Goal: Check status: Check status

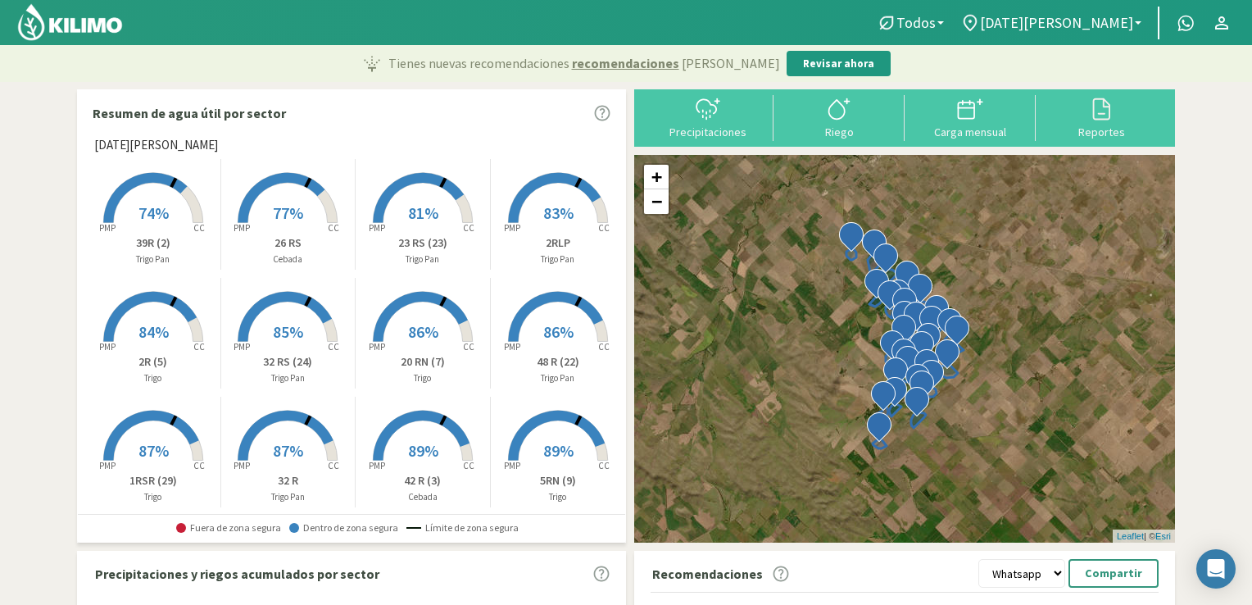
scroll to position [38, 0]
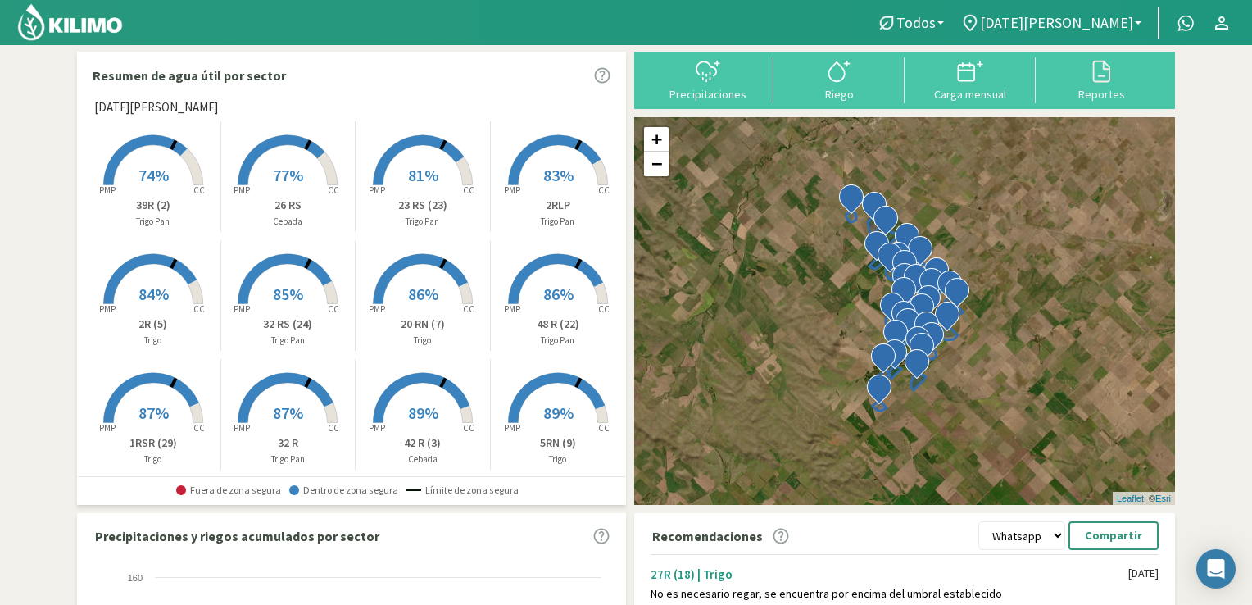
click at [152, 418] on span "87%" at bounding box center [154, 412] width 30 height 20
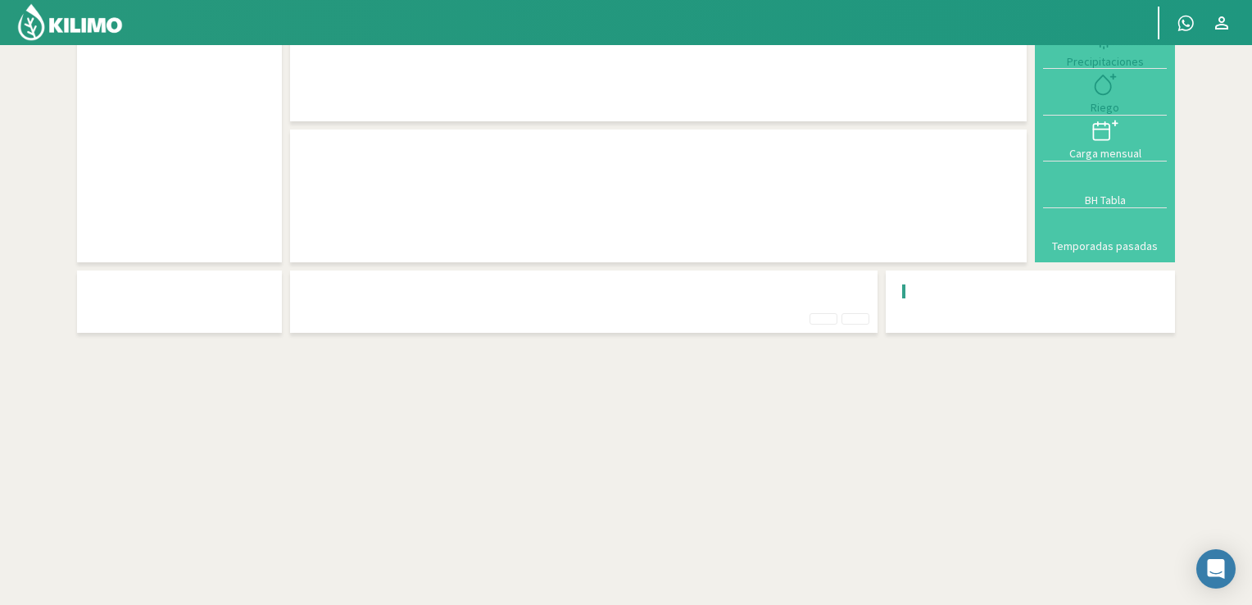
scroll to position [1, 0]
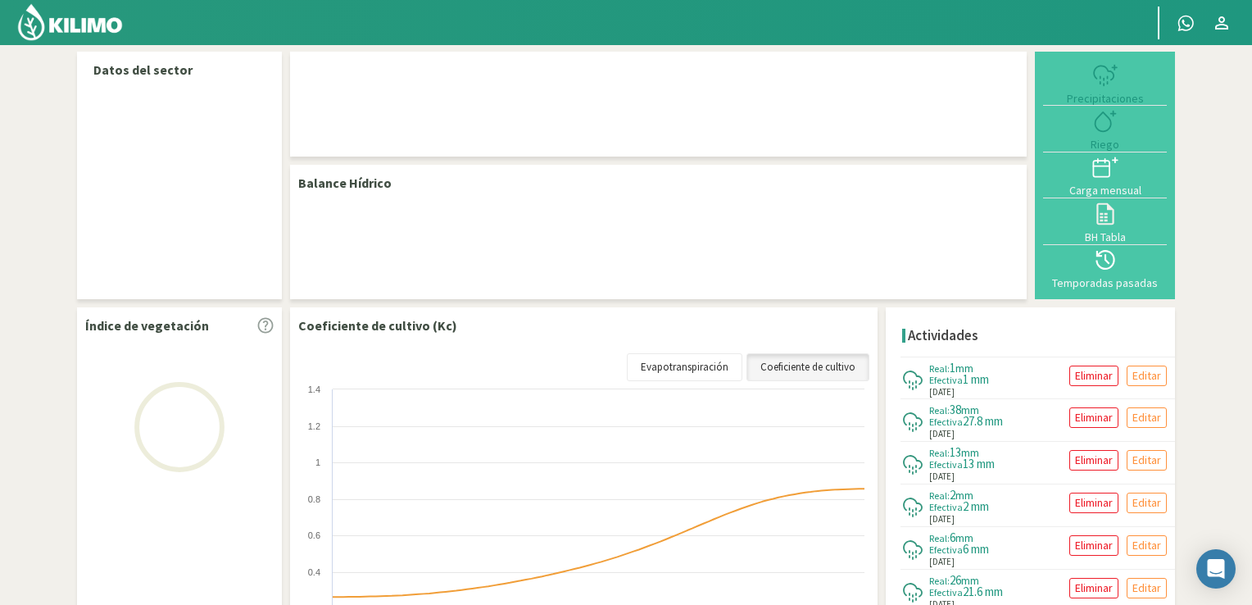
select select "1: Object"
select select "4: Object"
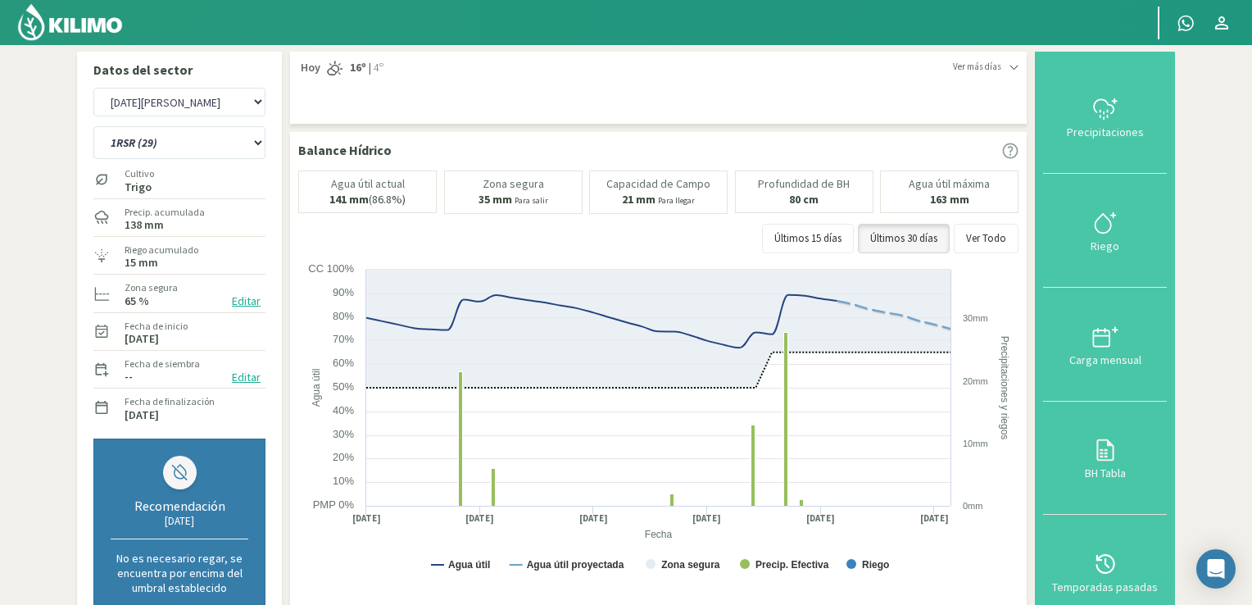
click at [62, 29] on img at bounding box center [69, 21] width 107 height 39
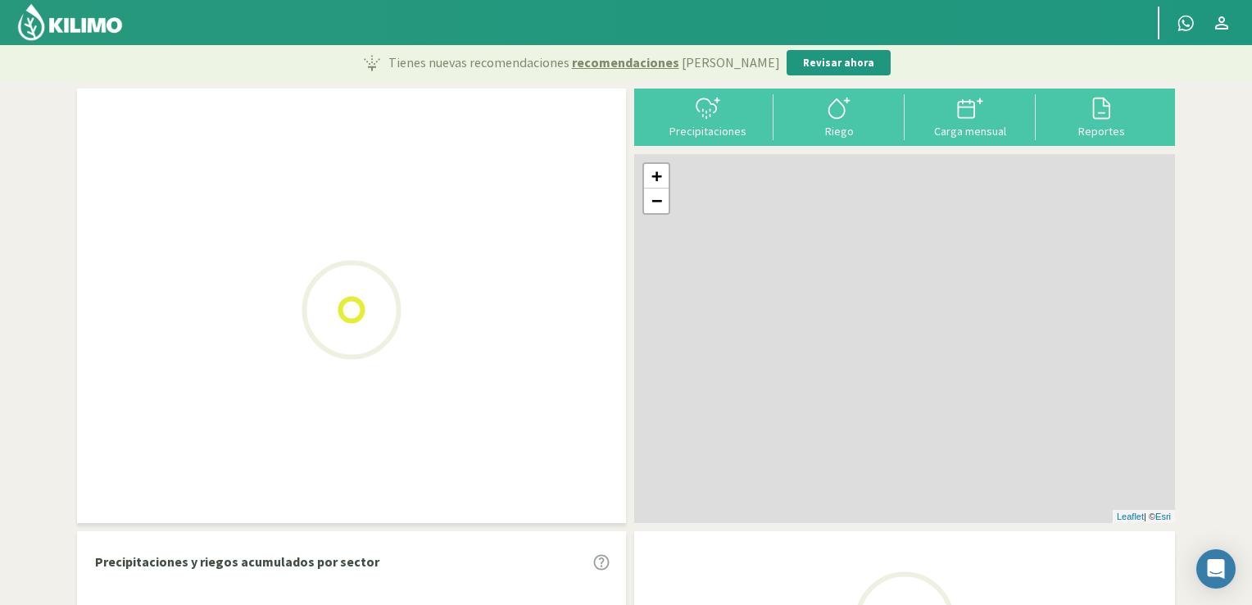
scroll to position [38, 0]
